Goal: Find specific page/section: Find specific page/section

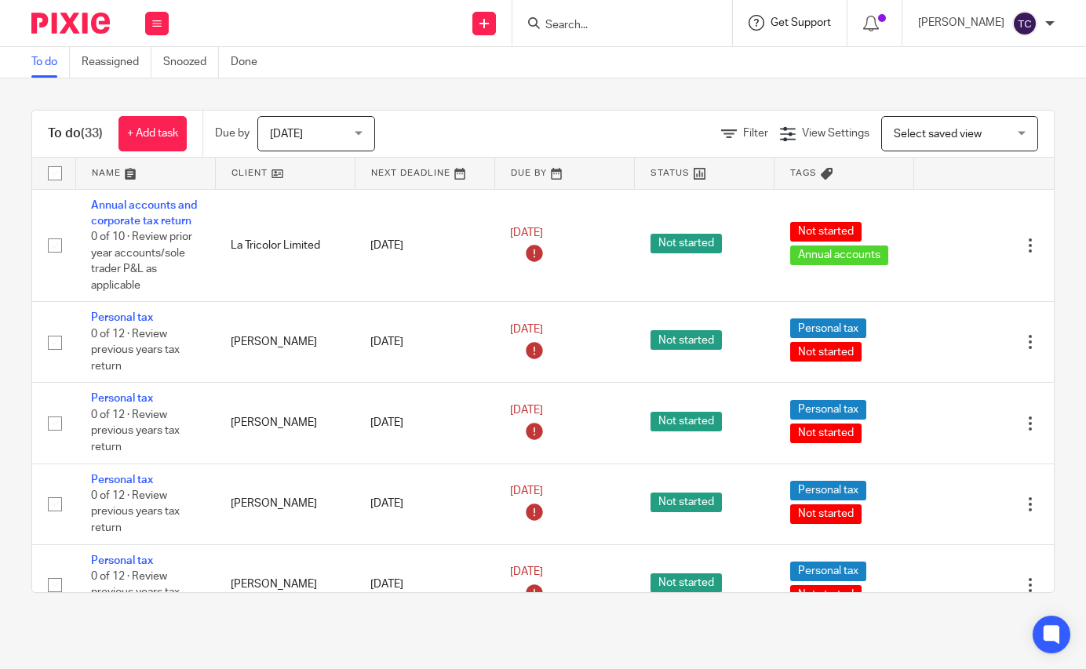
click at [810, 17] on span "Get Support" at bounding box center [801, 22] width 60 height 11
click at [711, 22] on form at bounding box center [627, 23] width 167 height 20
click at [629, 9] on div at bounding box center [622, 23] width 220 height 46
click at [585, 19] on input "Search" at bounding box center [614, 26] width 141 height 14
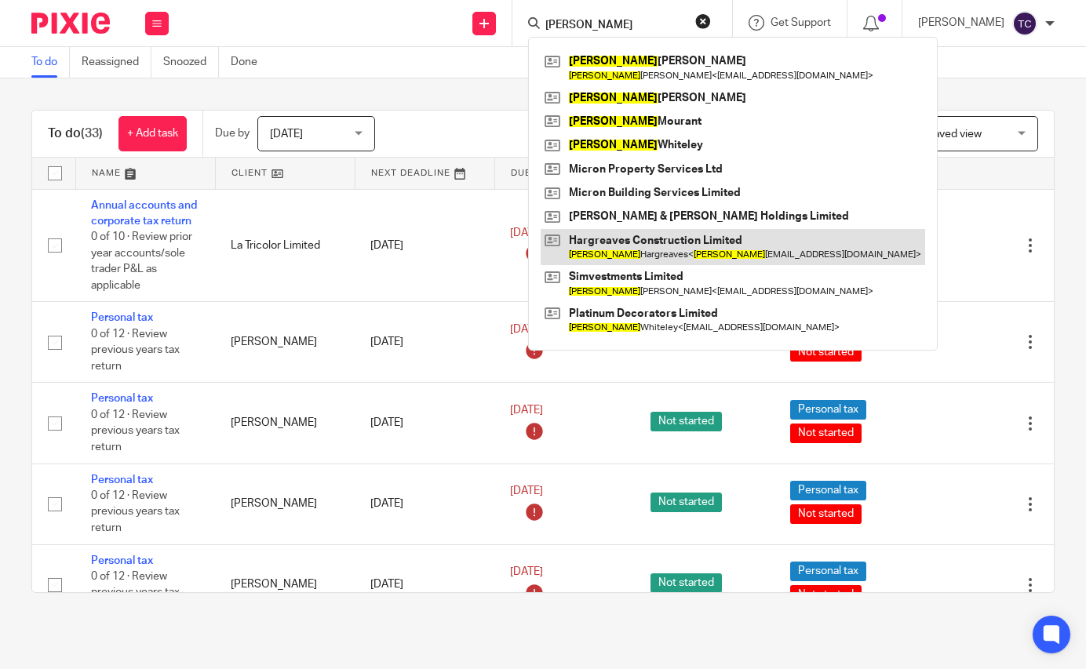
type input "[PERSON_NAME]"
click at [680, 250] on link at bounding box center [733, 247] width 385 height 36
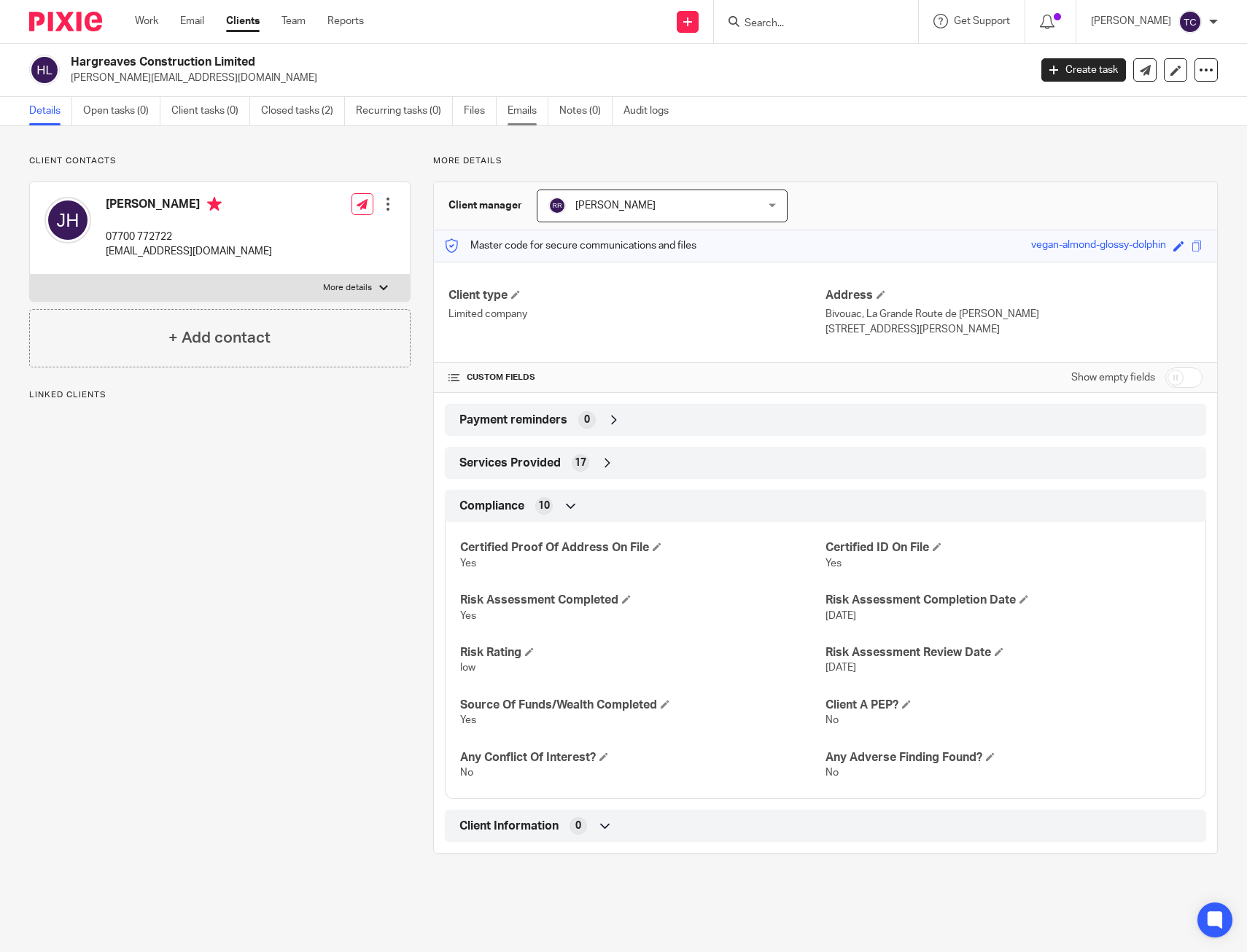
click at [517, 111] on link "Emails" at bounding box center [528, 111] width 41 height 29
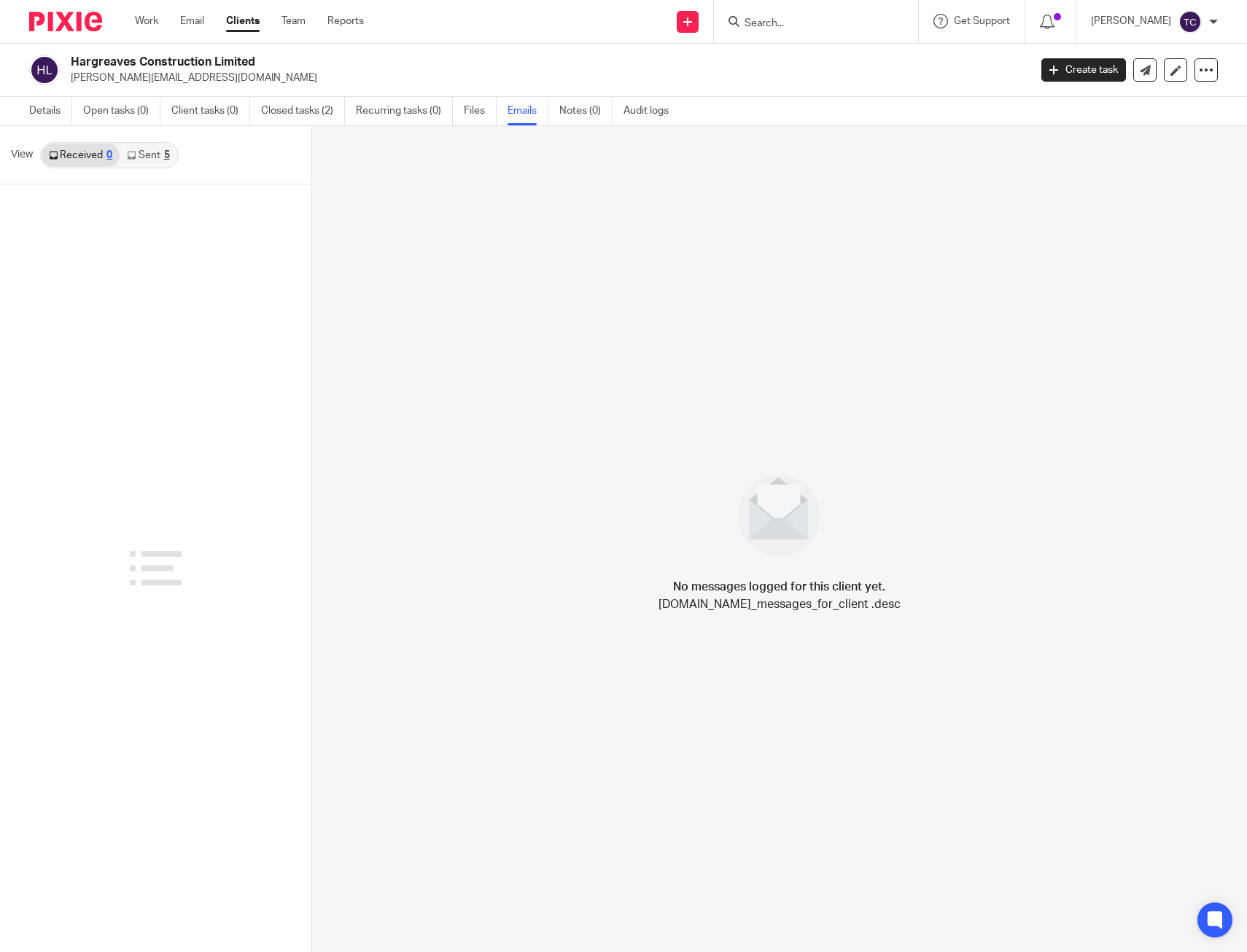
click at [142, 157] on link "Sent 5" at bounding box center [148, 155] width 57 height 23
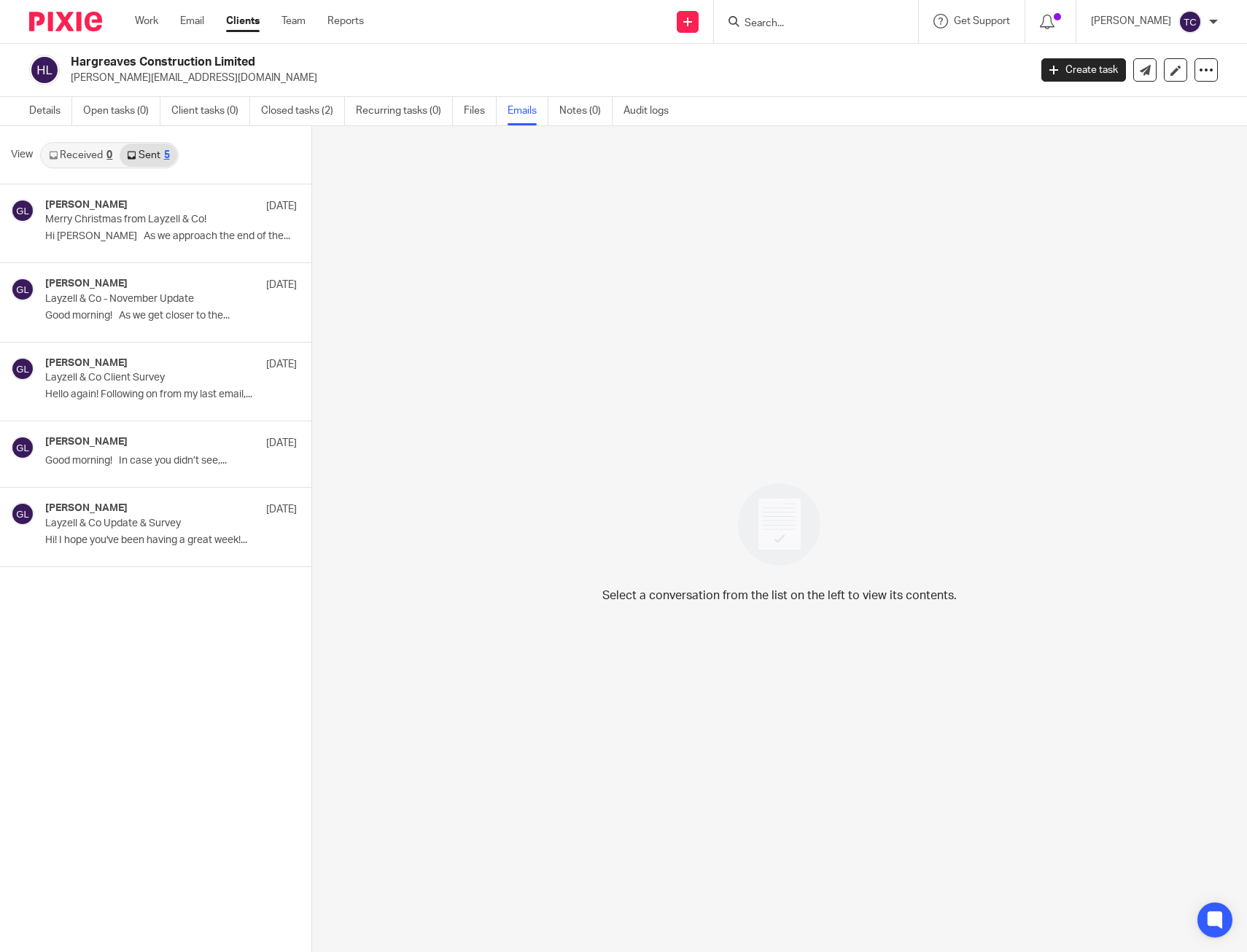
click at [83, 153] on link "Received 0" at bounding box center [81, 155] width 78 height 23
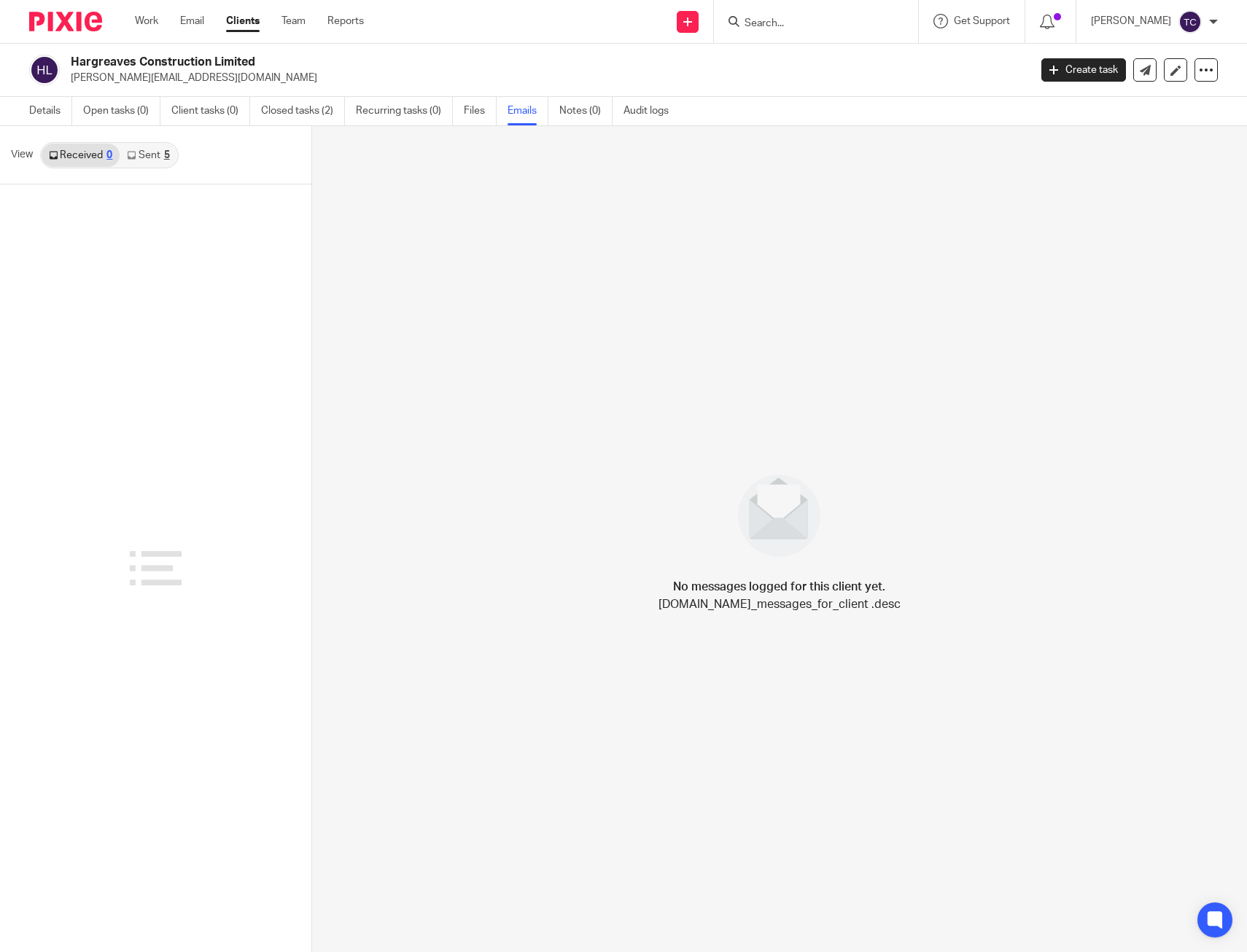
click at [83, 152] on link "Received 0" at bounding box center [81, 155] width 78 height 23
click at [675, 305] on div "No messages logged for this client yet. helpers.email.thread.messages.no_messag…" at bounding box center [780, 539] width 936 height 826
click at [709, 368] on div "No messages logged for this client yet. helpers.email.thread.messages.no_messag…" at bounding box center [780, 539] width 936 height 826
click at [41, 28] on img at bounding box center [65, 21] width 72 height 20
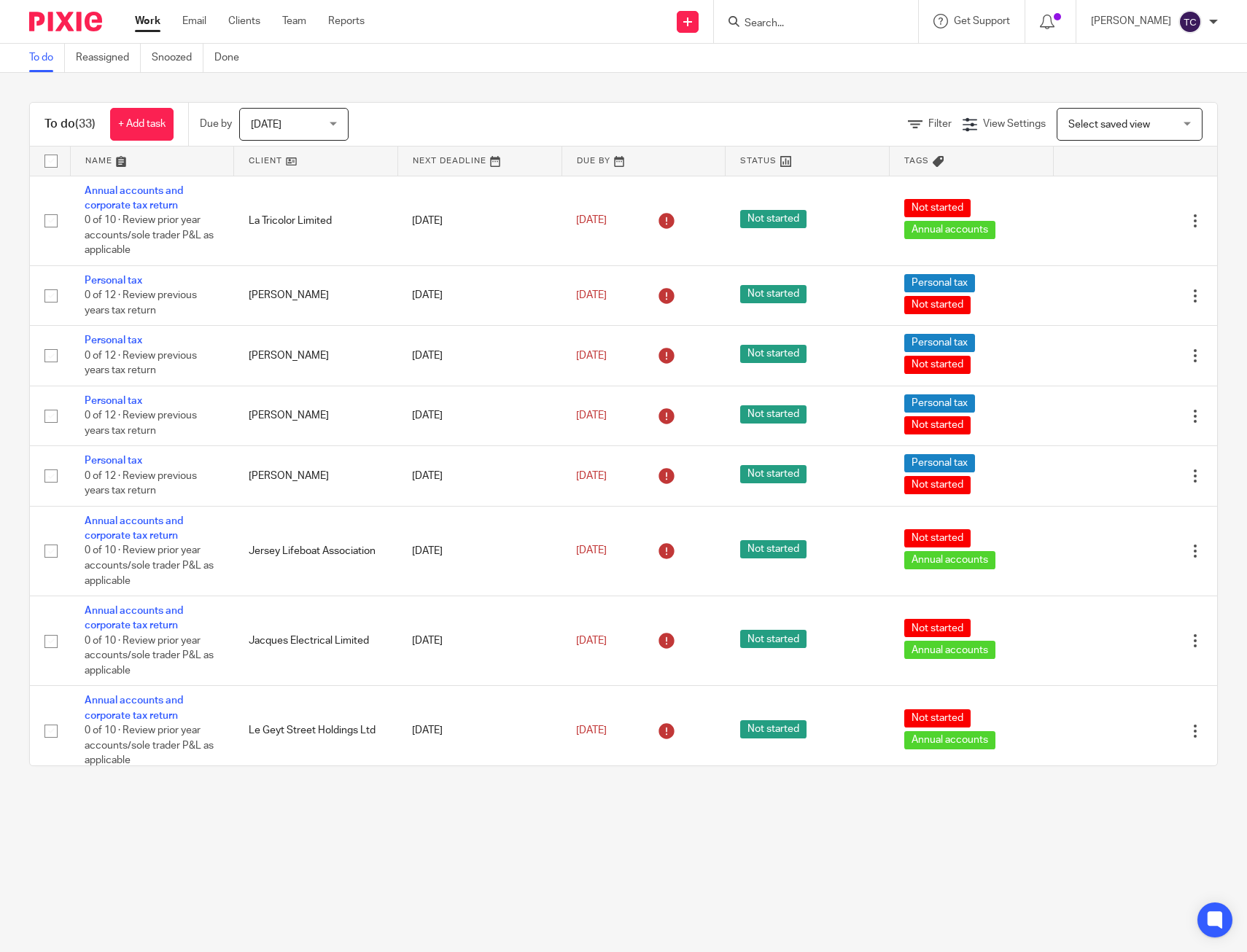
click at [350, 90] on div "To do (33) + Add task Due by [DATE] [DATE] [DATE] [DATE] This week Next week Th…" at bounding box center [624, 434] width 1247 height 723
click at [493, 93] on div "To do (33) + Add task Due by [DATE] [DATE] [DATE] [DATE] This week Next week Th…" at bounding box center [624, 434] width 1247 height 723
click at [657, 90] on div "To do (33) + Add task Due by Today Today Today Tomorrow This week Next week Thi…" at bounding box center [624, 434] width 1247 height 723
